Goal: Task Accomplishment & Management: Complete application form

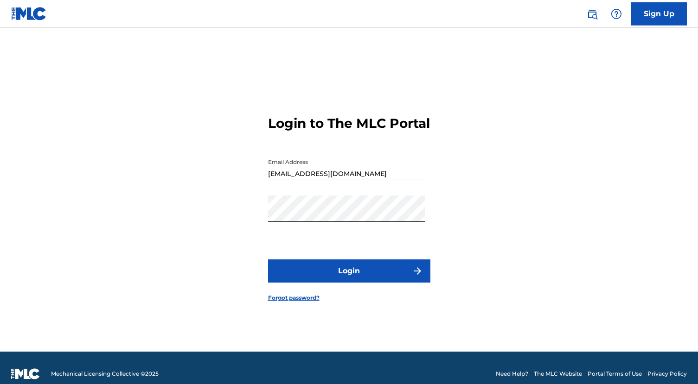
click at [374, 278] on button "Login" at bounding box center [349, 271] width 162 height 23
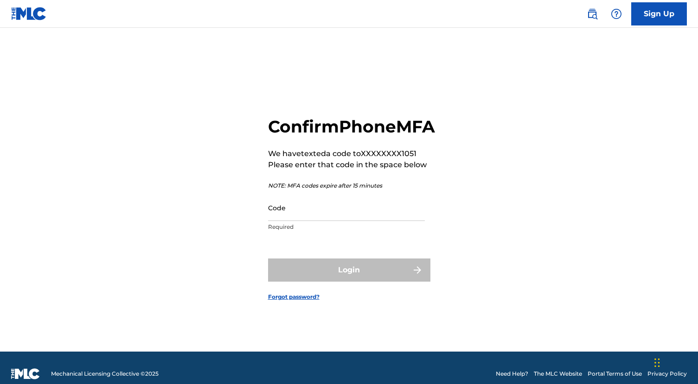
click at [305, 219] on input "Code" at bounding box center [346, 208] width 157 height 26
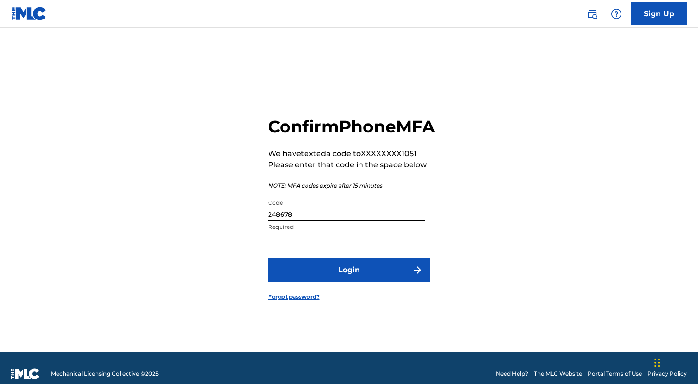
type input "248678"
click at [360, 282] on button "Login" at bounding box center [349, 270] width 162 height 23
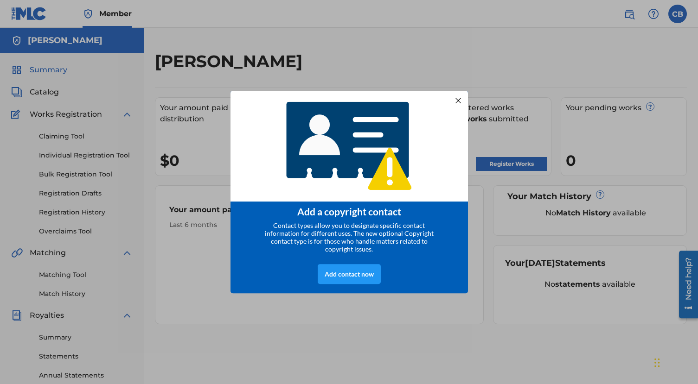
click at [458, 95] on div at bounding box center [457, 100] width 12 height 12
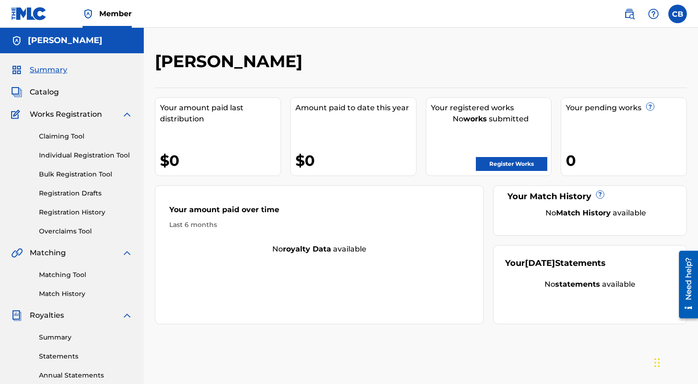
click at [70, 173] on link "Bulk Registration Tool" at bounding box center [86, 175] width 94 height 10
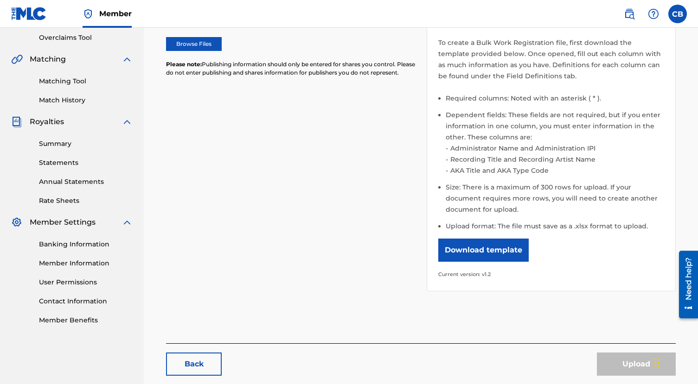
scroll to position [239, 0]
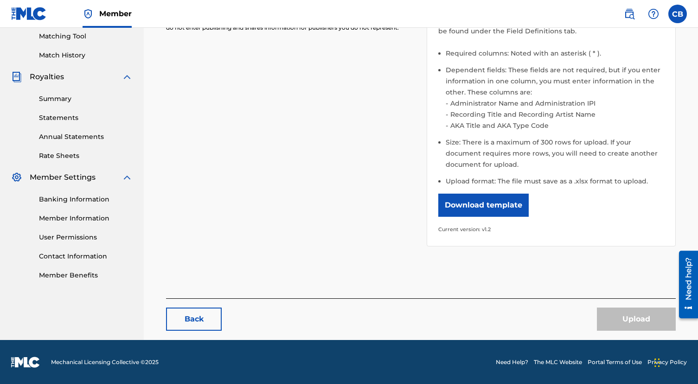
click at [484, 210] on button "Download template" at bounding box center [483, 205] width 90 height 23
click at [349, 155] on div "Please select the file you want to upload. Browse Files Please note: Publishing…" at bounding box center [420, 87] width 509 height 341
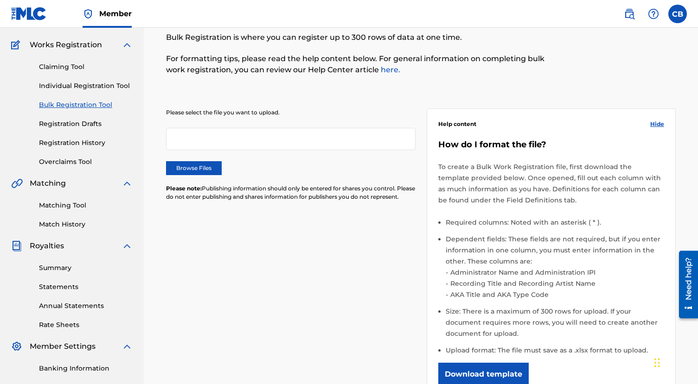
scroll to position [0, 0]
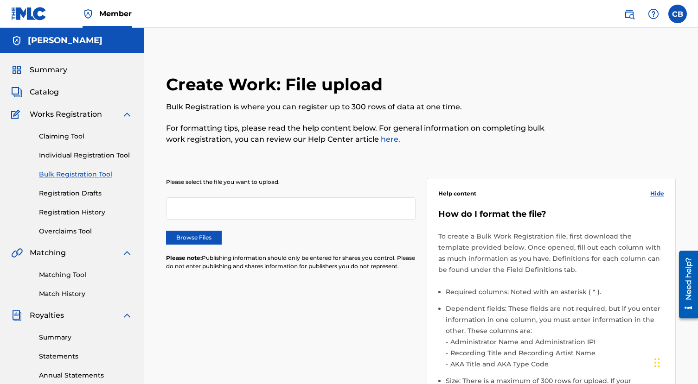
click at [74, 155] on link "Individual Registration Tool" at bounding box center [86, 156] width 94 height 10
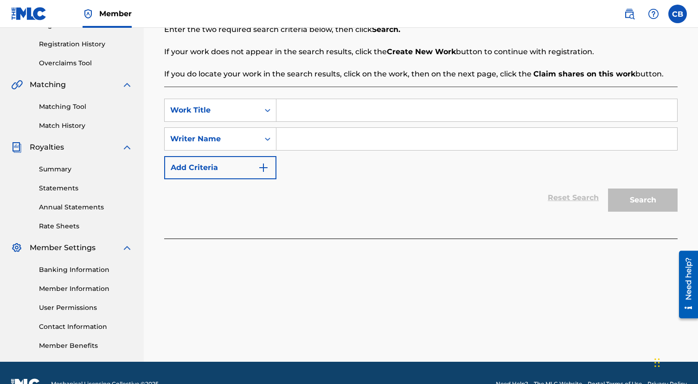
scroll to position [191, 0]
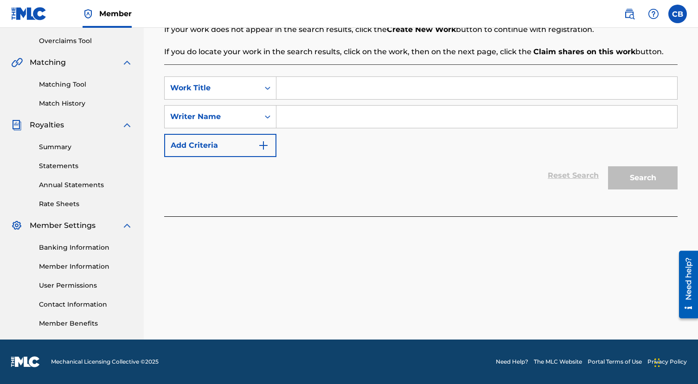
click at [337, 88] on input "Search Form" at bounding box center [476, 88] width 401 height 22
paste input "We Could Awake"
type input "We Could Awake"
click at [248, 121] on div "Writer Name" at bounding box center [211, 116] width 83 height 11
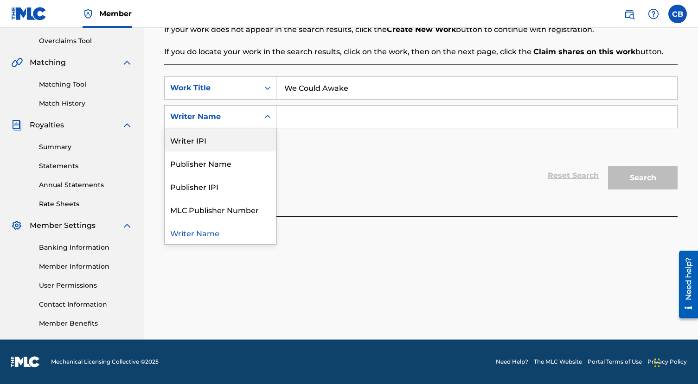
click at [219, 141] on div "Writer IPI" at bounding box center [220, 139] width 111 height 23
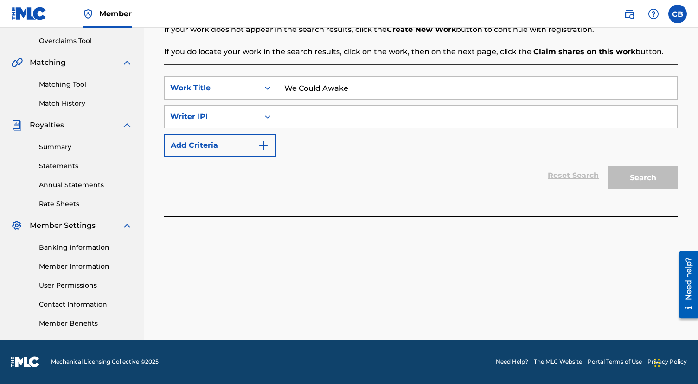
click at [321, 123] on input "Search Form" at bounding box center [476, 117] width 401 height 22
click at [259, 119] on div "Search Form" at bounding box center [267, 116] width 17 height 17
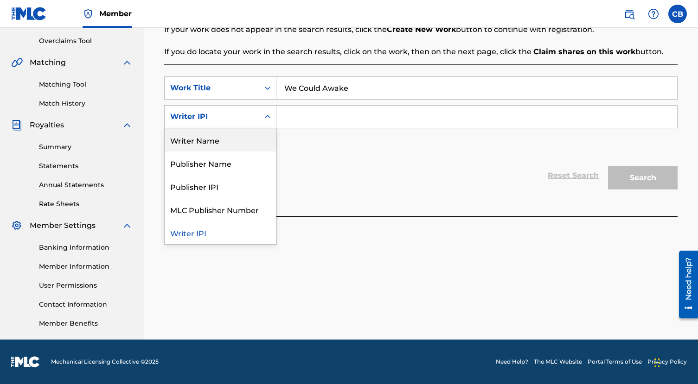
click at [228, 139] on div "Writer Name" at bounding box center [220, 139] width 111 height 23
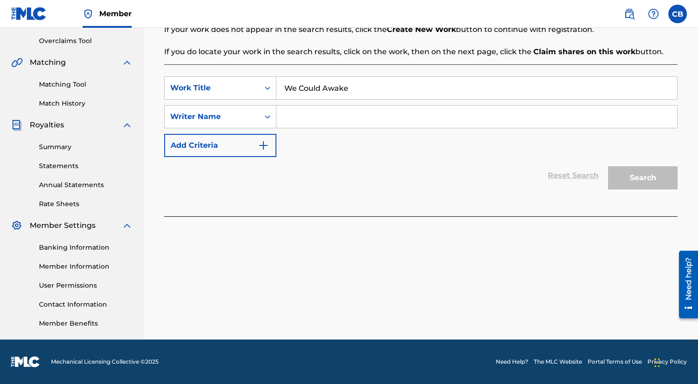
click at [299, 120] on input "Search Form" at bounding box center [476, 117] width 401 height 22
click at [260, 121] on div "Search Form" at bounding box center [267, 116] width 17 height 17
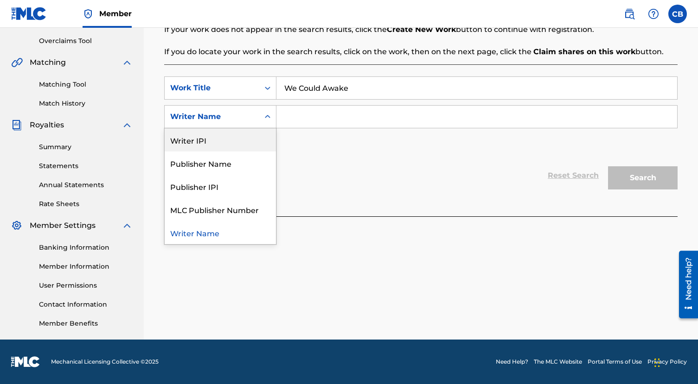
click at [236, 144] on div "Writer IPI" at bounding box center [220, 139] width 111 height 23
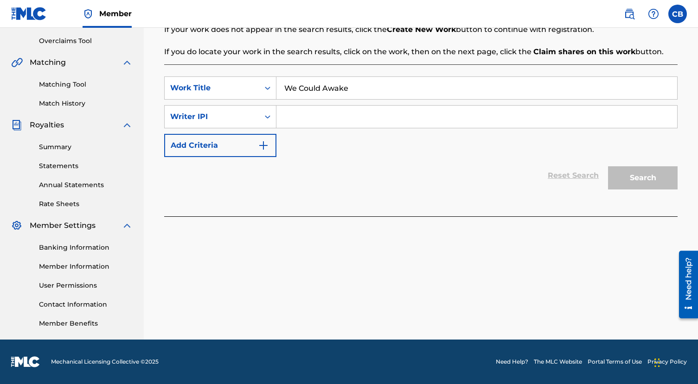
click at [313, 124] on input "Search Form" at bounding box center [476, 117] width 401 height 22
paste input "632998114"
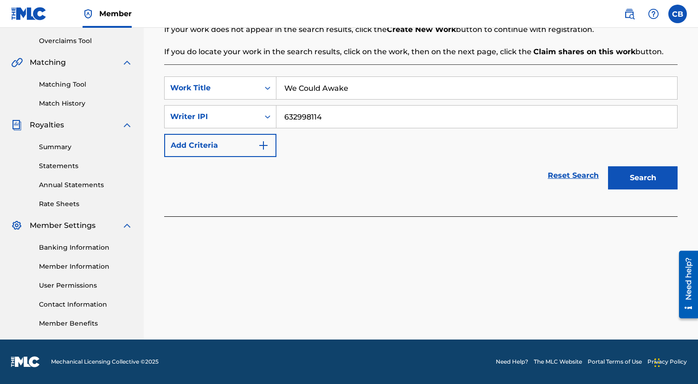
type input "632998114"
click at [631, 178] on button "Search" at bounding box center [643, 177] width 70 height 23
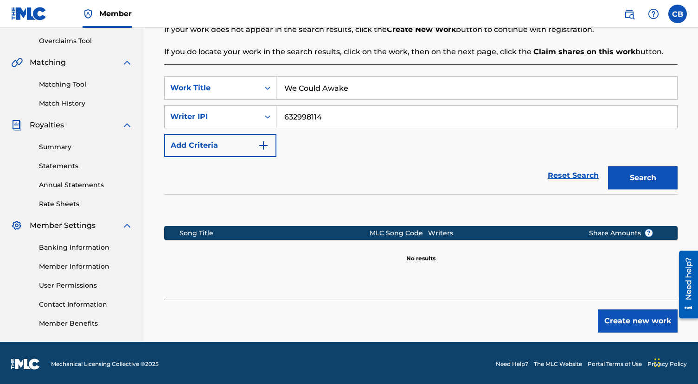
scroll to position [193, 0]
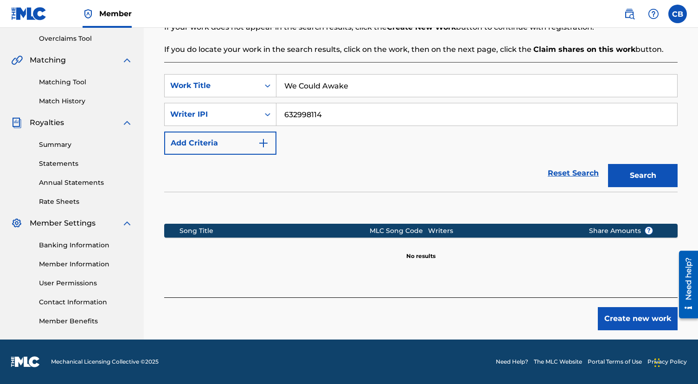
click at [238, 135] on button "Add Criteria" at bounding box center [220, 143] width 112 height 23
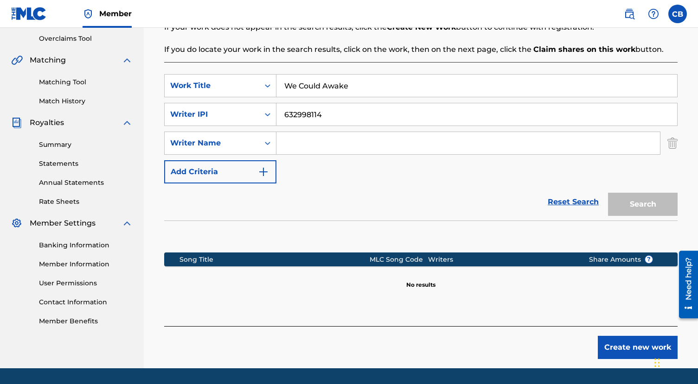
click at [348, 145] on input "Search Form" at bounding box center [467, 143] width 383 height 22
paste input "[PERSON_NAME]"
type input "[PERSON_NAME]"
click at [635, 213] on button "Search" at bounding box center [643, 204] width 70 height 23
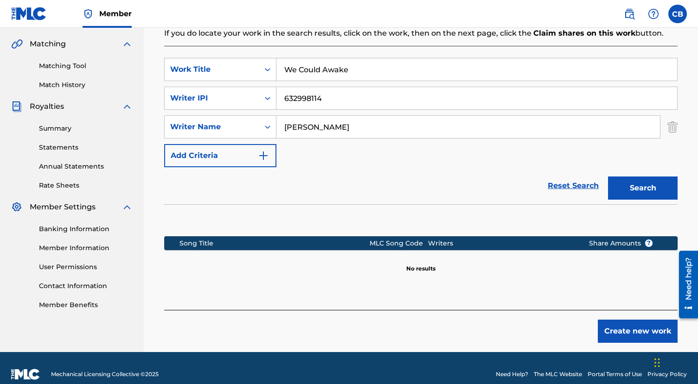
scroll to position [209, 0]
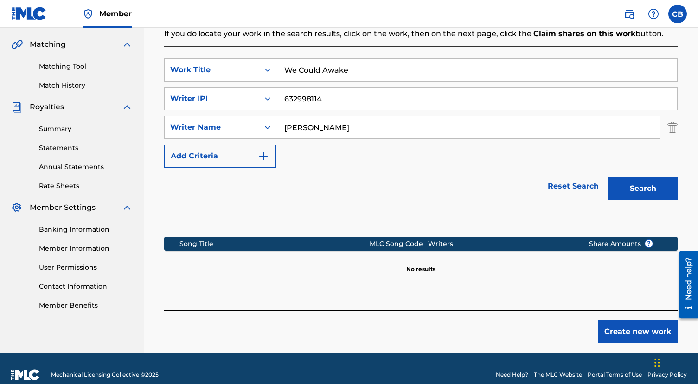
click at [425, 217] on section at bounding box center [420, 218] width 513 height 27
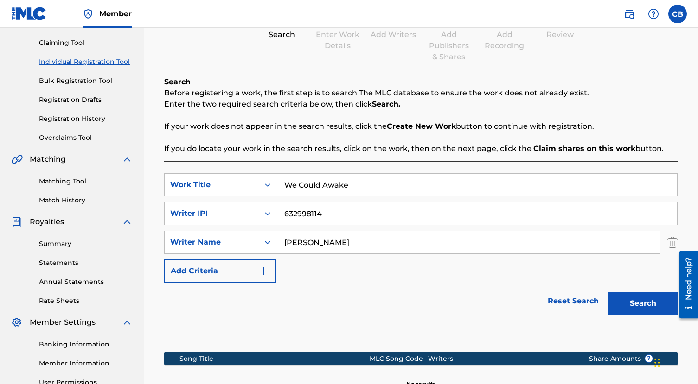
scroll to position [222, 0]
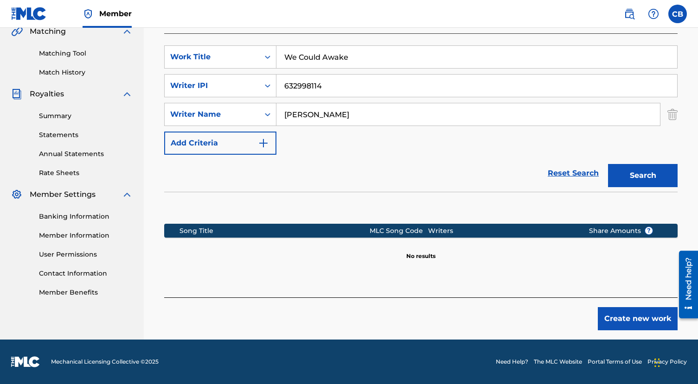
click at [616, 318] on button "Create new work" at bounding box center [638, 318] width 80 height 23
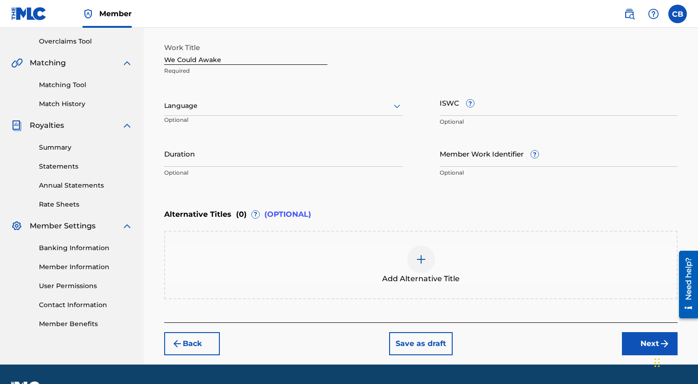
scroll to position [187, 0]
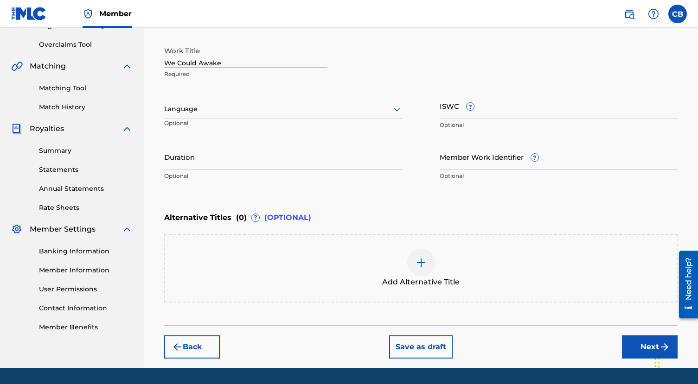
click at [292, 112] on div at bounding box center [283, 109] width 238 height 12
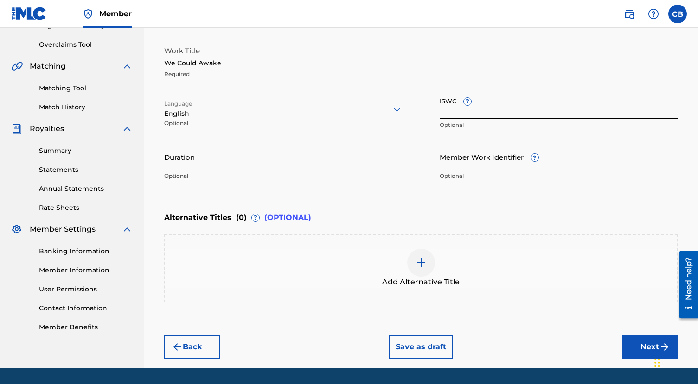
paste input "T3318678052"
type input "T3318678052"
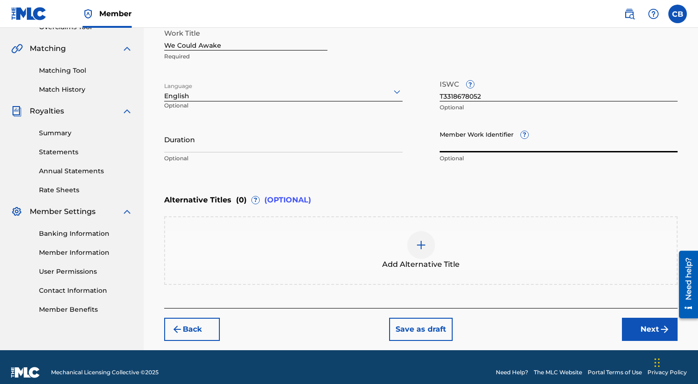
scroll to position [215, 0]
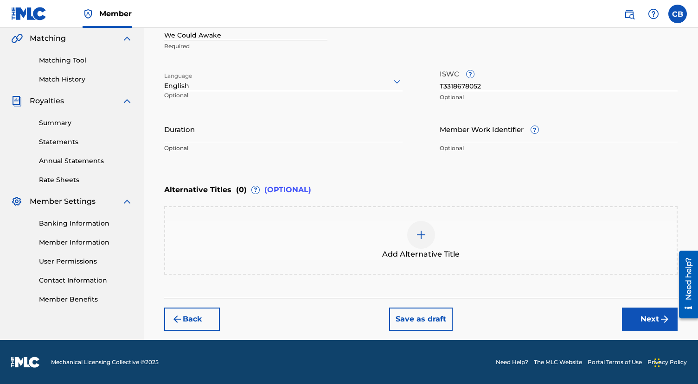
click at [569, 316] on div "Back Save as draft Next" at bounding box center [420, 314] width 513 height 33
click at [641, 322] on button "Next" at bounding box center [650, 319] width 56 height 23
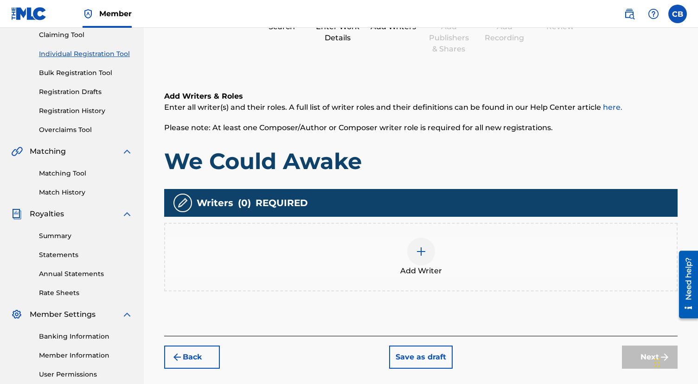
scroll to position [107, 0]
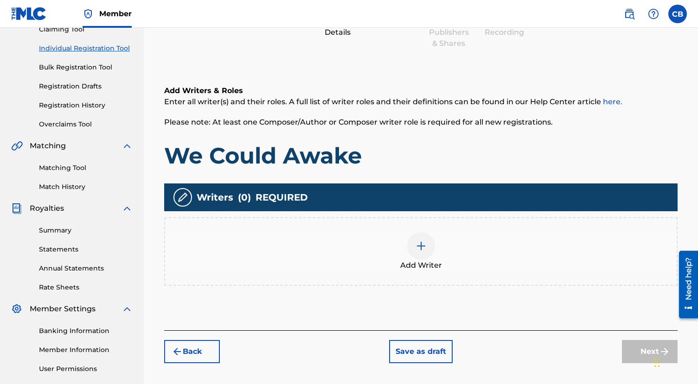
click at [437, 261] on span "Add Writer" at bounding box center [421, 265] width 42 height 11
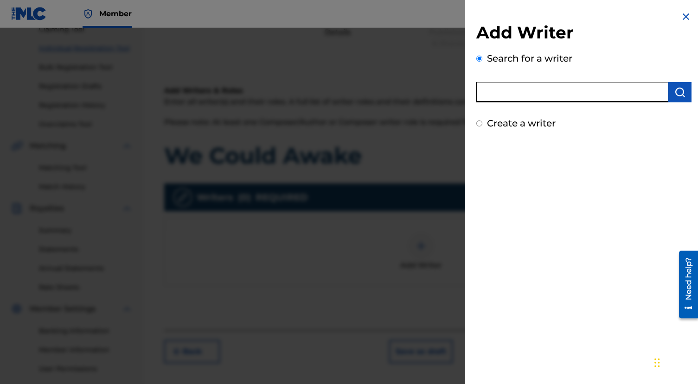
click at [534, 94] on input "text" at bounding box center [572, 92] width 192 height 20
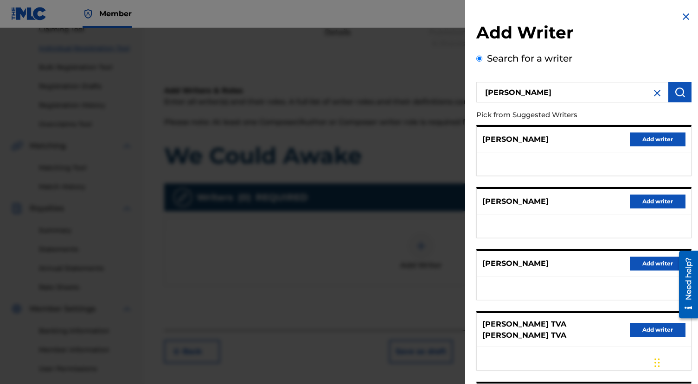
click at [507, 266] on p "[PERSON_NAME]" at bounding box center [515, 263] width 66 height 11
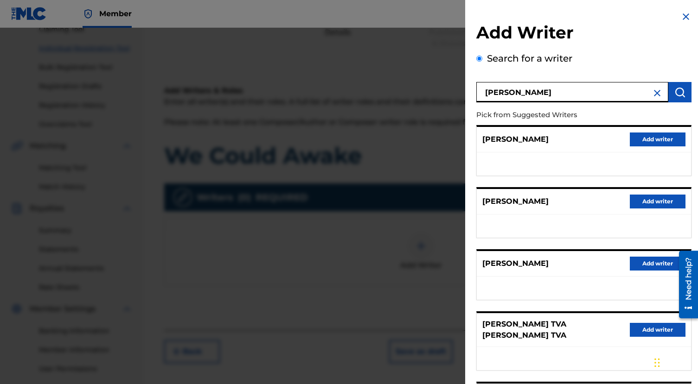
click at [503, 94] on input "[PERSON_NAME]" at bounding box center [572, 92] width 192 height 20
type input "[PERSON_NAME]"
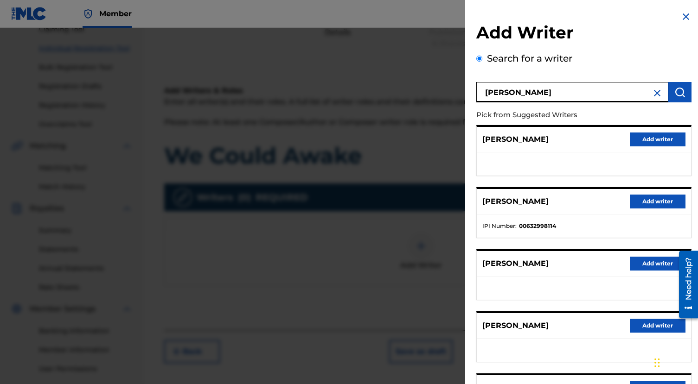
click at [649, 200] on button "Add writer" at bounding box center [657, 202] width 56 height 14
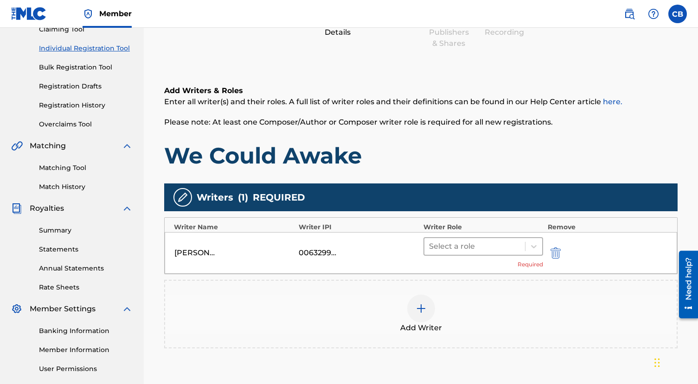
click at [470, 246] on div at bounding box center [474, 246] width 91 height 13
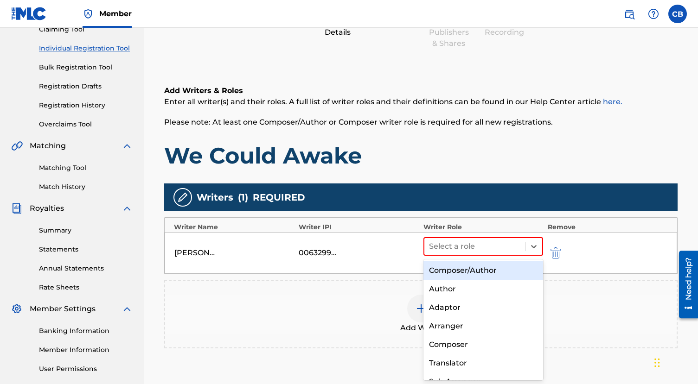
click at [464, 269] on div "Composer/Author" at bounding box center [483, 270] width 120 height 19
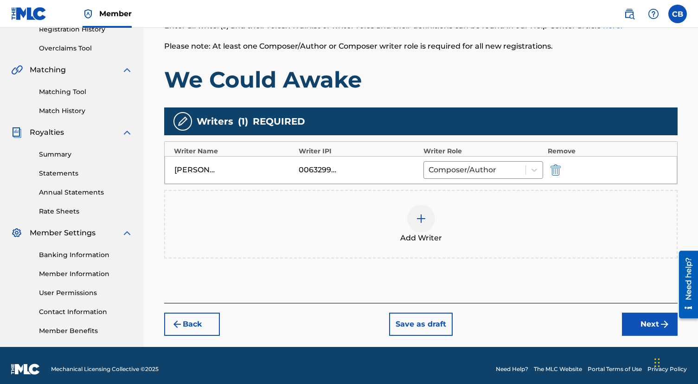
scroll to position [180, 0]
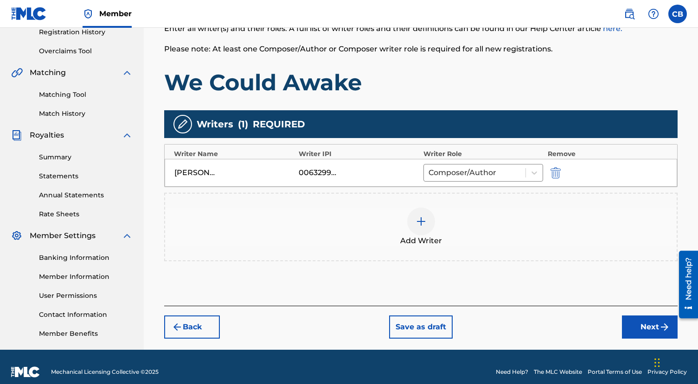
click at [640, 326] on button "Next" at bounding box center [650, 327] width 56 height 23
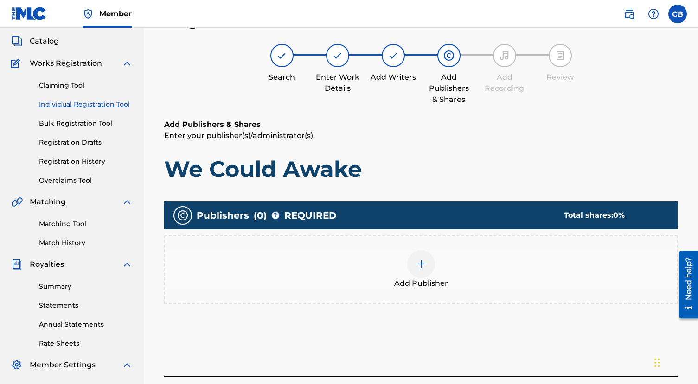
scroll to position [42, 0]
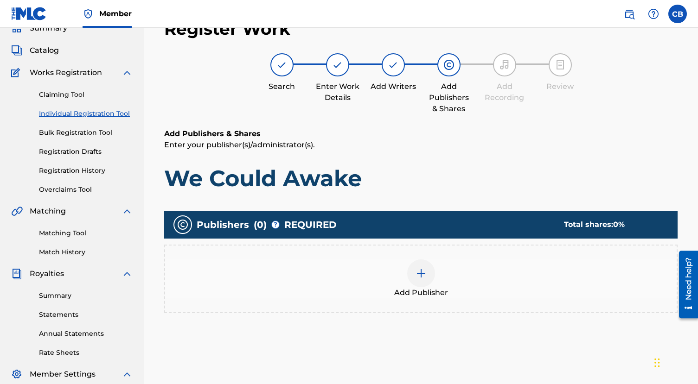
click at [423, 267] on div at bounding box center [421, 274] width 28 height 28
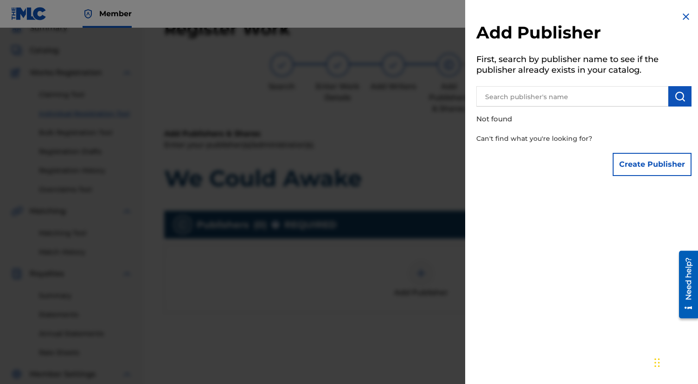
click at [549, 96] on input "text" at bounding box center [572, 96] width 192 height 20
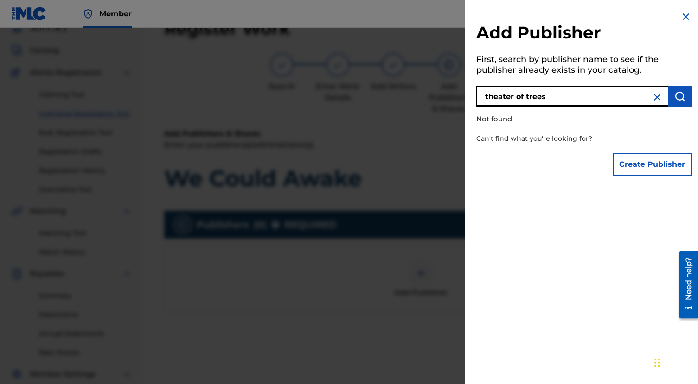
click at [679, 100] on img "submit" at bounding box center [679, 96] width 11 height 11
click at [579, 99] on input "theater of trees" at bounding box center [572, 96] width 192 height 20
click at [551, 100] on input "theater of trees" at bounding box center [572, 96] width 192 height 20
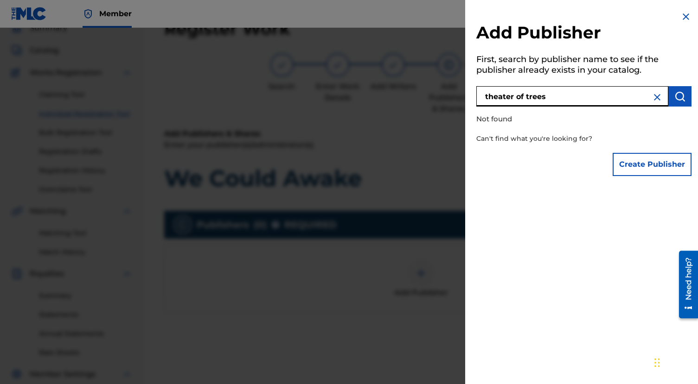
paste input "666924798"
type input "666924798"
click at [676, 90] on button "submit" at bounding box center [679, 96] width 23 height 20
click at [639, 168] on button "Create Publisher" at bounding box center [651, 164] width 79 height 23
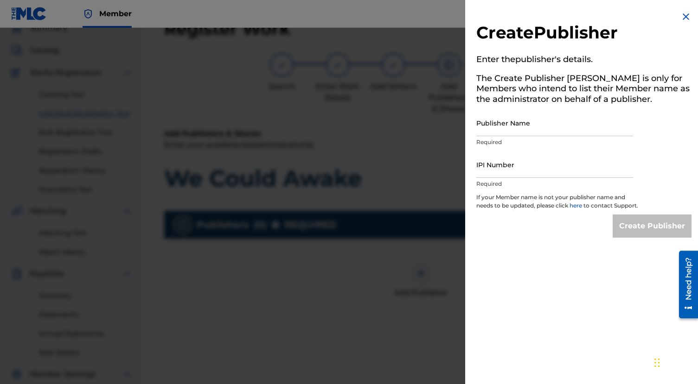
click at [499, 132] on input "Publisher Name" at bounding box center [554, 123] width 157 height 26
type input "Theater of Trees"
click at [505, 169] on input "IPI Number" at bounding box center [554, 165] width 157 height 26
paste input "666924798"
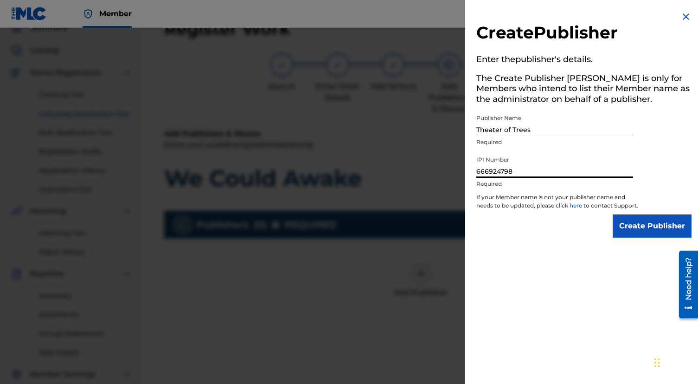
type input "666924798"
click at [530, 275] on div "Create Publisher Enter the publisher 's details. The Create Publisher button is…" at bounding box center [583, 192] width 237 height 384
click at [637, 235] on input "Create Publisher" at bounding box center [651, 226] width 79 height 23
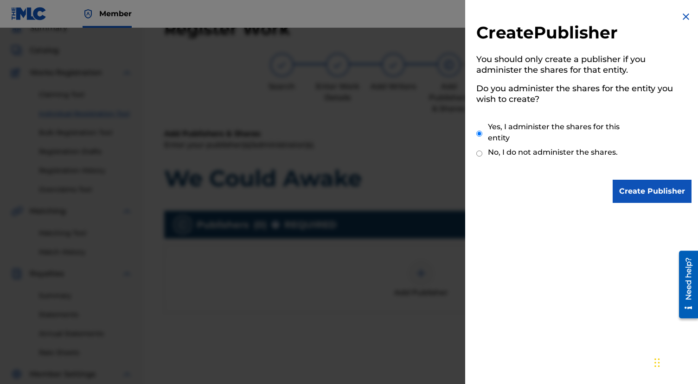
click at [639, 191] on input "Create Publisher" at bounding box center [651, 191] width 79 height 23
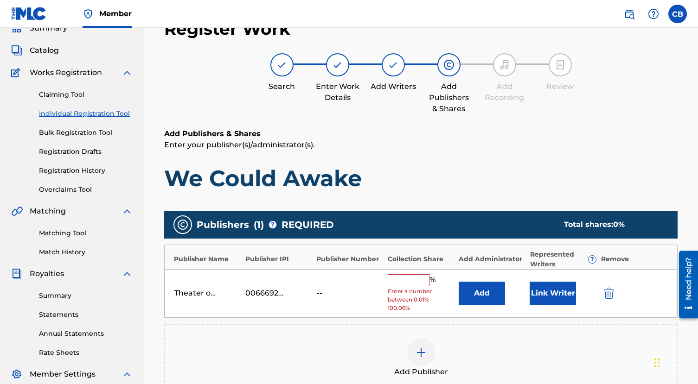
click at [412, 279] on input "text" at bounding box center [409, 280] width 42 height 12
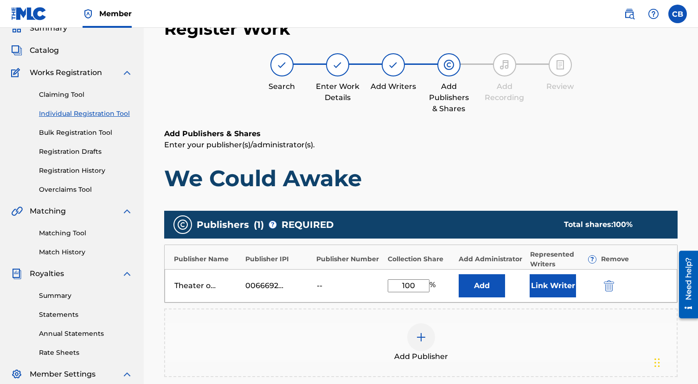
type input "100"
click at [485, 196] on div "Add Publishers & Shares Enter your publisher(s)/administrator(s). We Could Awak…" at bounding box center [420, 288] width 513 height 321
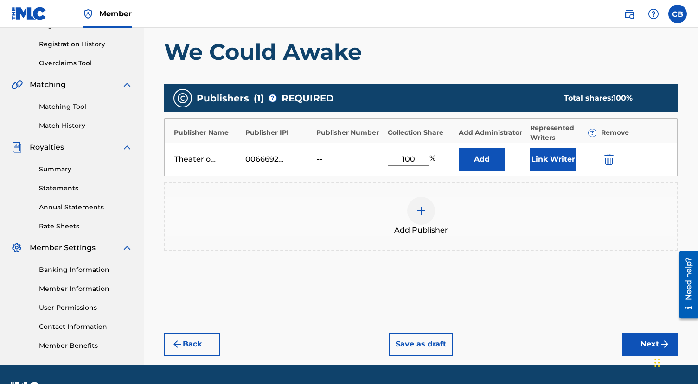
scroll to position [173, 0]
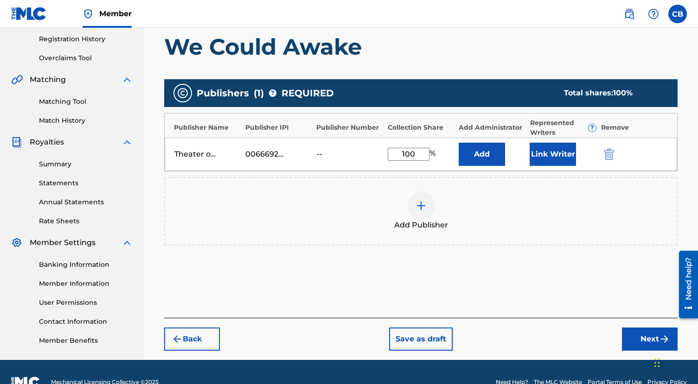
click at [634, 338] on button "Next" at bounding box center [650, 339] width 56 height 23
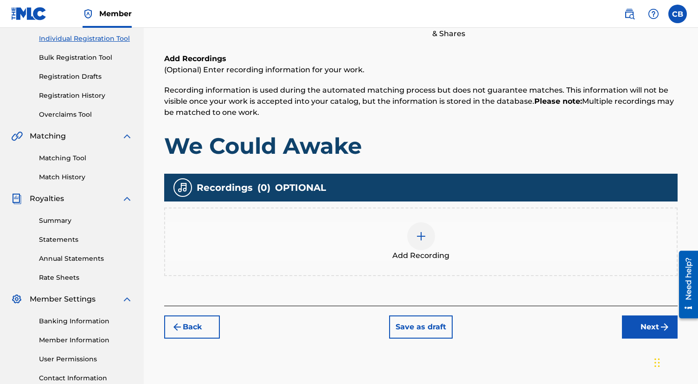
scroll to position [120, 0]
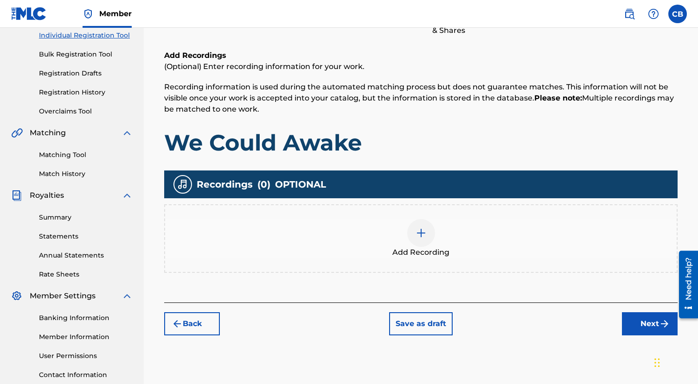
click at [420, 230] on img at bounding box center [420, 233] width 11 height 11
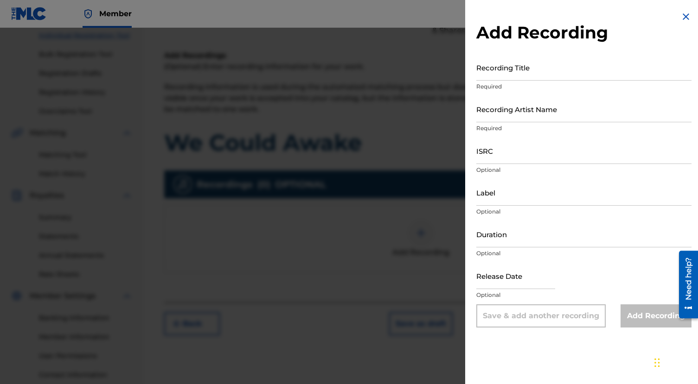
click at [506, 73] on input "Recording Title" at bounding box center [583, 67] width 215 height 26
type input "We Could Awake"
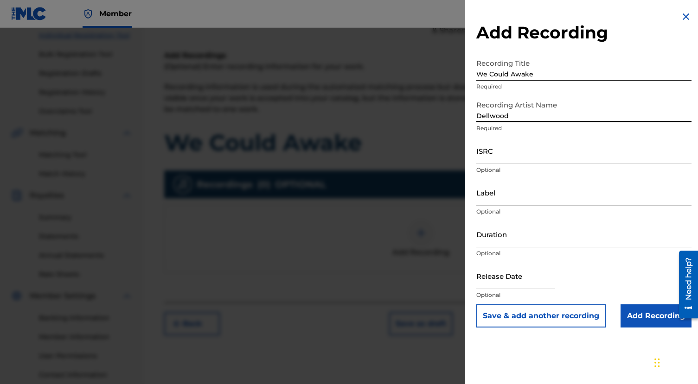
type input "Dellwood"
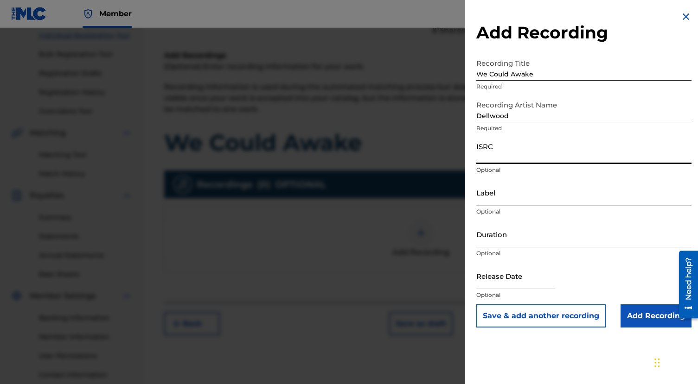
paste input "USXG92400440"
type input "USXG92400440"
click at [493, 196] on input "Label" at bounding box center [583, 192] width 215 height 26
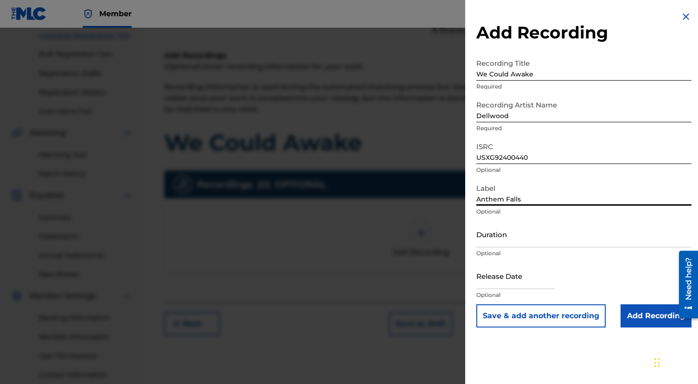
type input "Anthem Falls"
click at [633, 317] on input "Add Recording" at bounding box center [655, 316] width 71 height 23
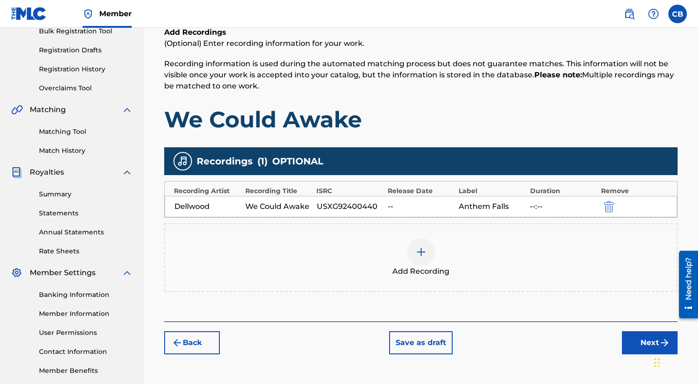
scroll to position [145, 0]
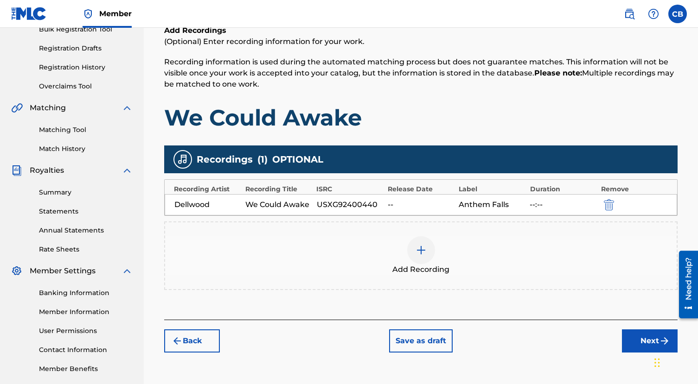
click at [634, 337] on button "Next" at bounding box center [650, 341] width 56 height 23
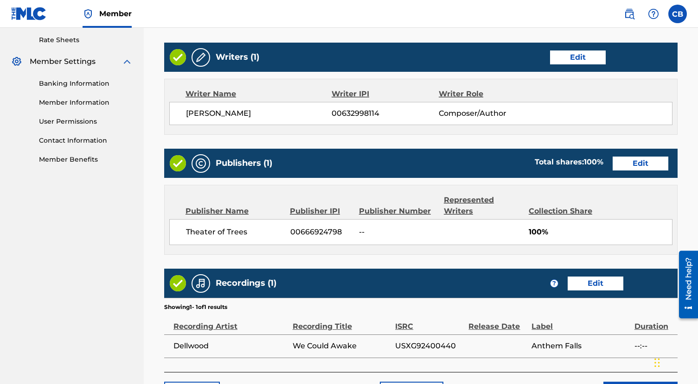
scroll to position [428, 0]
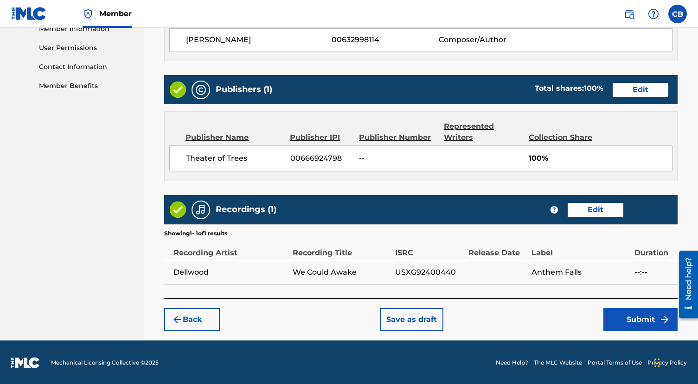
click at [624, 318] on button "Submit" at bounding box center [640, 319] width 74 height 23
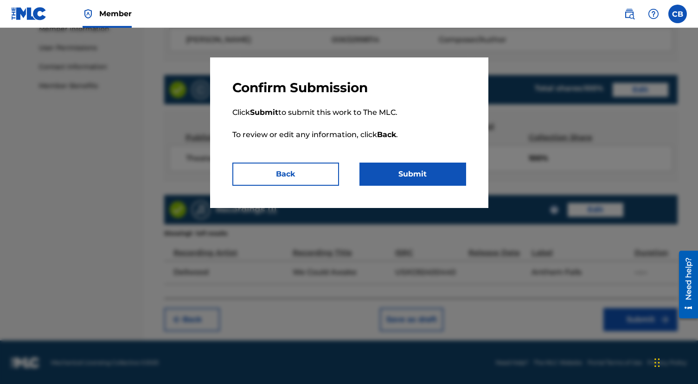
click at [413, 176] on button "Submit" at bounding box center [412, 174] width 107 height 23
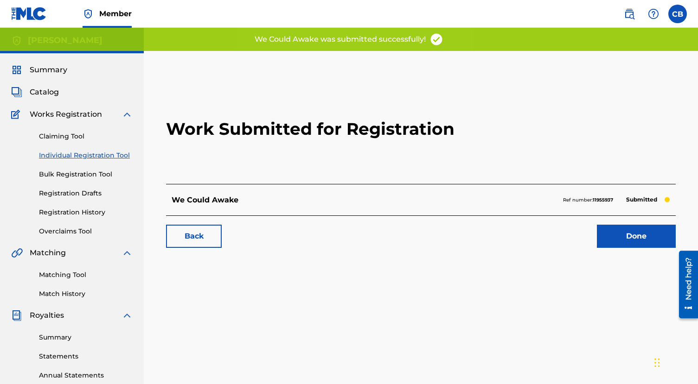
click at [345, 317] on div "Work Submitted for Registration We Could Awake Ref number: 11955937 Submitted B…" at bounding box center [421, 290] width 554 height 479
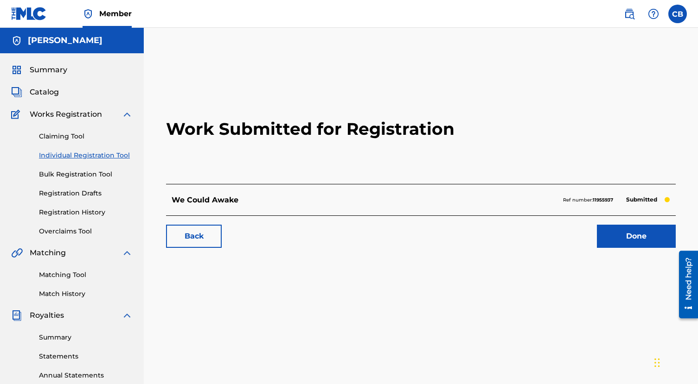
click at [621, 234] on link "Done" at bounding box center [636, 236] width 79 height 23
